Goal: Find specific page/section: Find specific page/section

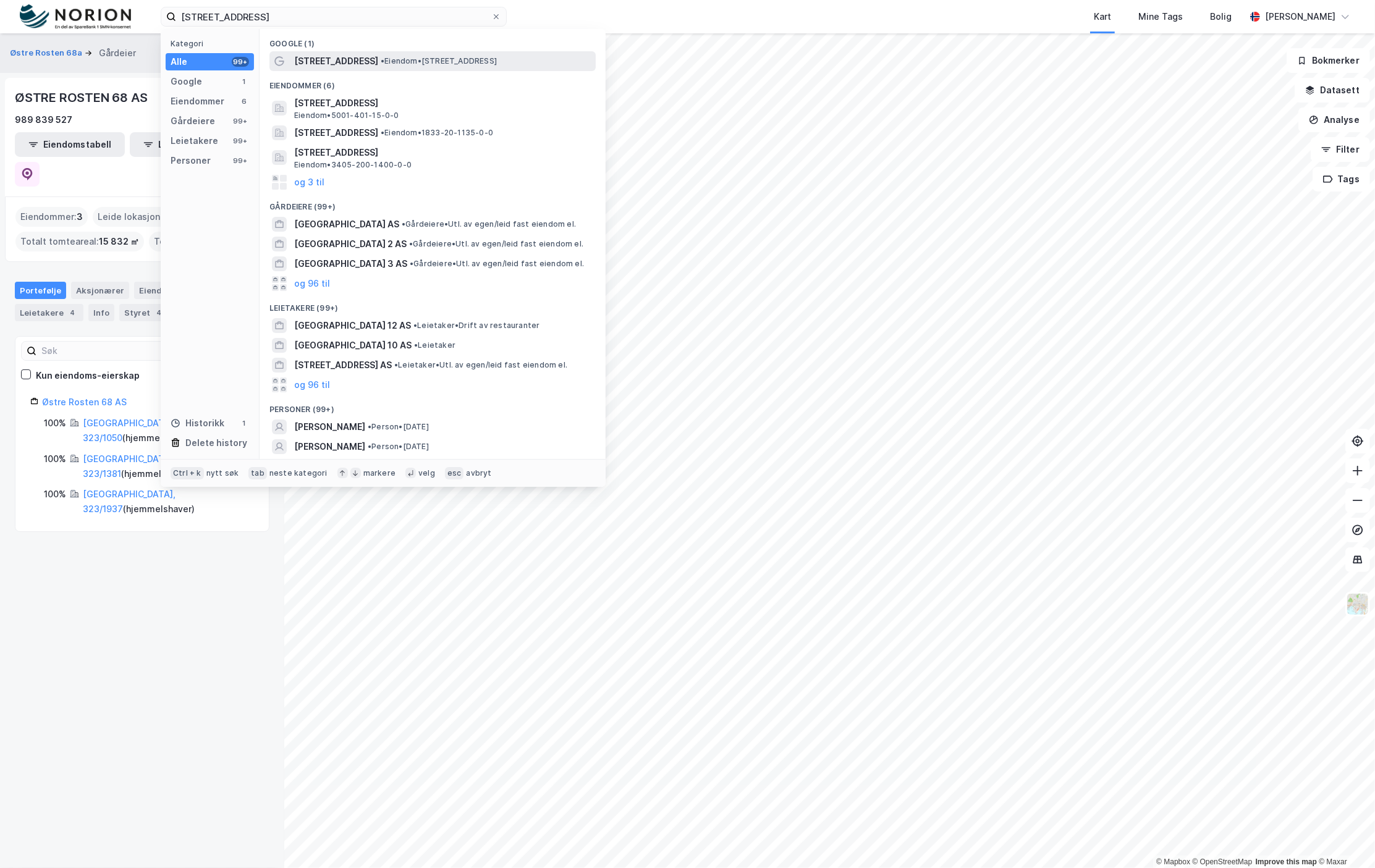
type input "[STREET_ADDRESS]"
click at [381, 60] on span "•" at bounding box center [382, 60] width 4 height 9
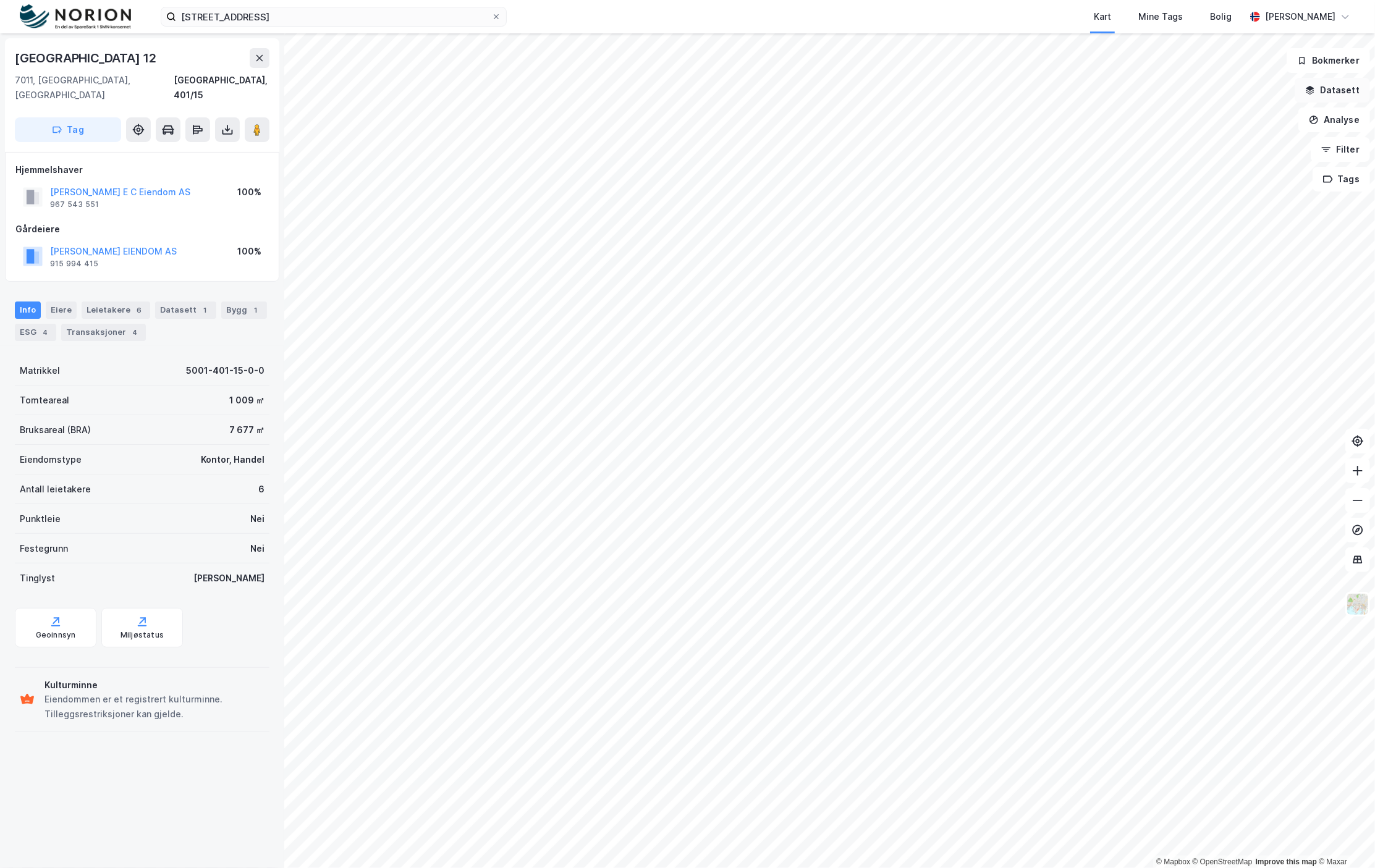
click at [1346, 96] on button "Datasett" at bounding box center [1332, 90] width 75 height 25
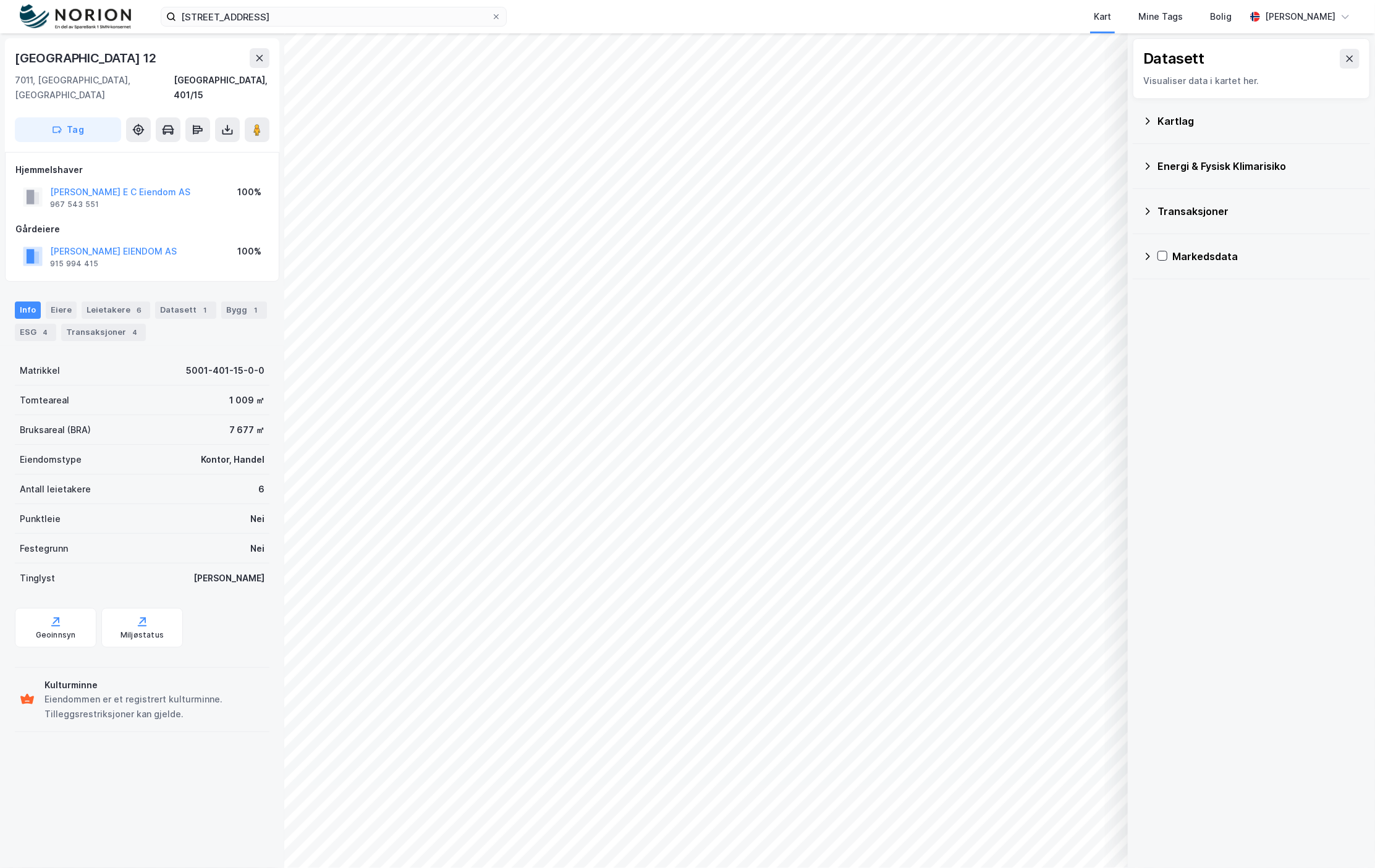
click at [1344, 55] on icon at bounding box center [1349, 59] width 10 height 10
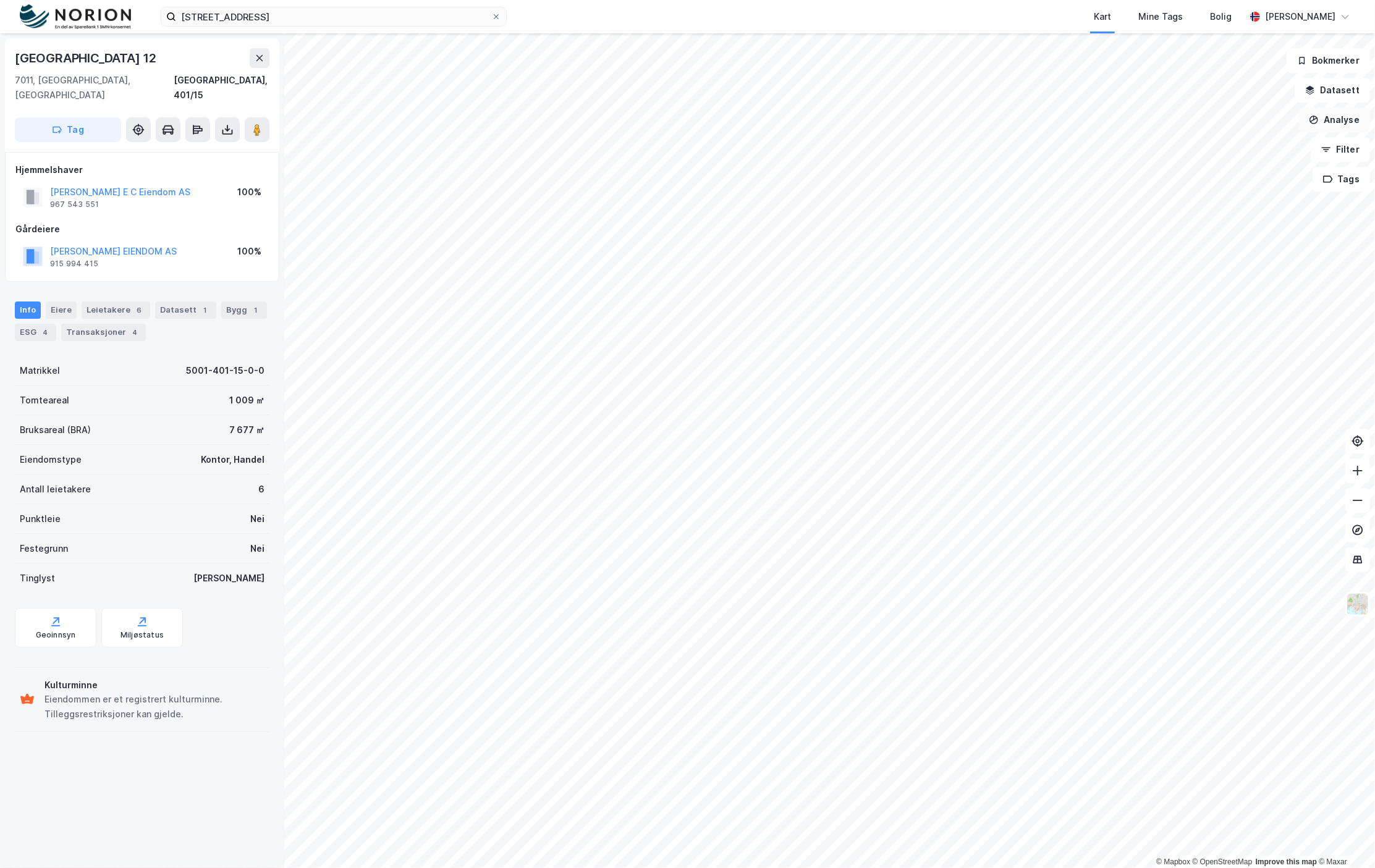
click at [1344, 116] on button "Analyse" at bounding box center [1334, 120] width 72 height 25
click at [1210, 120] on div "Mål avstand" at bounding box center [1227, 121] width 108 height 11
